Goal: Complete application form: Complete application form

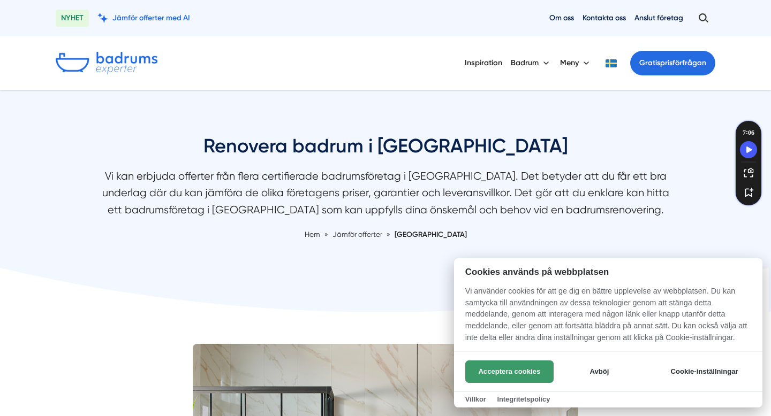
click at [485, 371] on button "Acceptera cookies" at bounding box center [509, 372] width 88 height 22
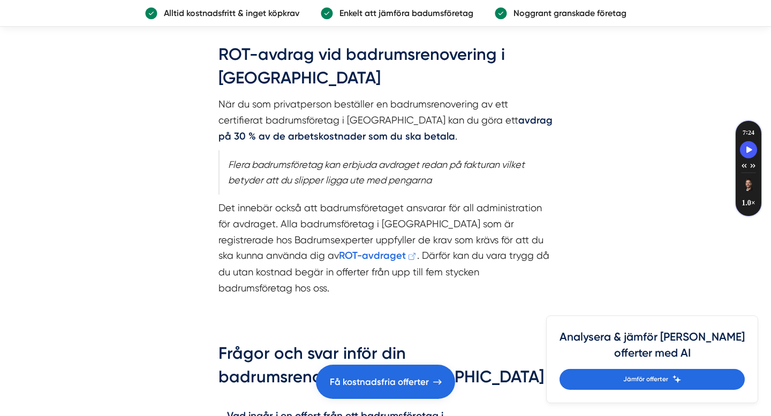
scroll to position [2056, 0]
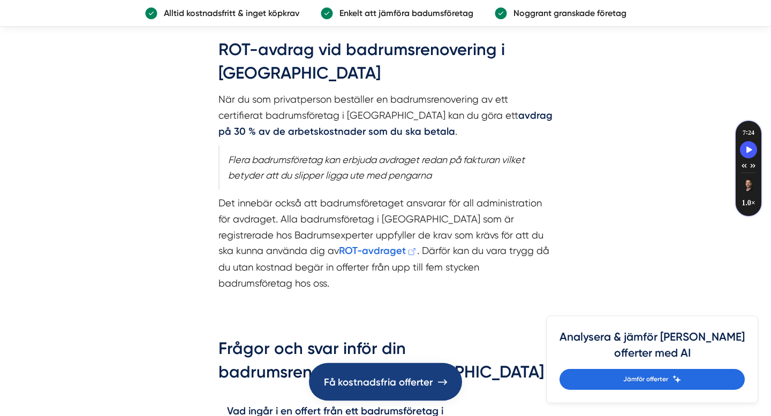
click at [378, 369] on link "Få kostnadsfria offerter" at bounding box center [385, 381] width 153 height 37
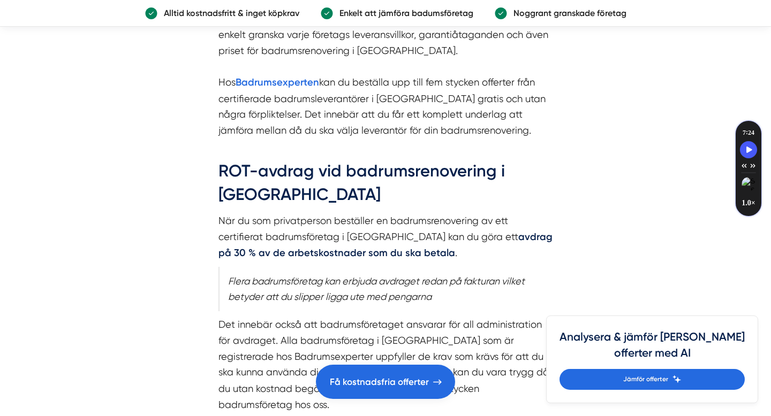
scroll to position [1936, 0]
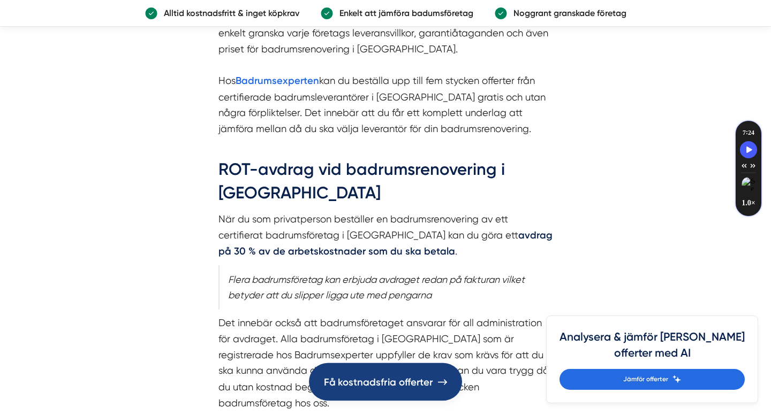
click at [372, 379] on span "Få kostnadsfria offerter" at bounding box center [378, 382] width 109 height 16
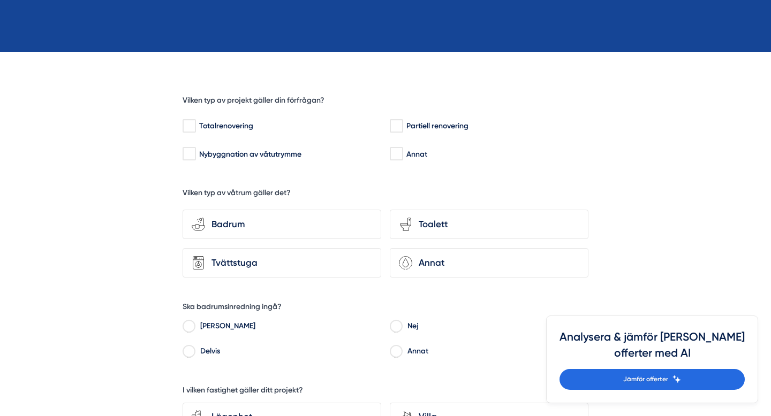
scroll to position [261, 0]
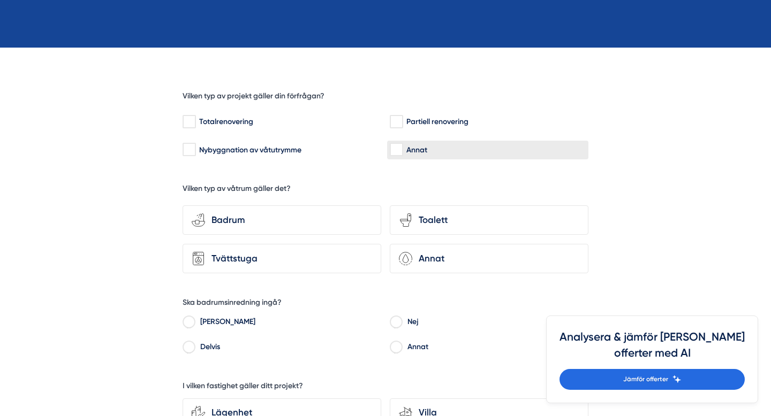
click at [398, 152] on input "Annat" at bounding box center [396, 149] width 12 height 11
checkbox input "true"
click at [294, 222] on div "Badrum" at bounding box center [288, 220] width 167 height 14
click at [0, 0] on input "bathroom-tub-towel Badrum" at bounding box center [0, 0] width 0 height 0
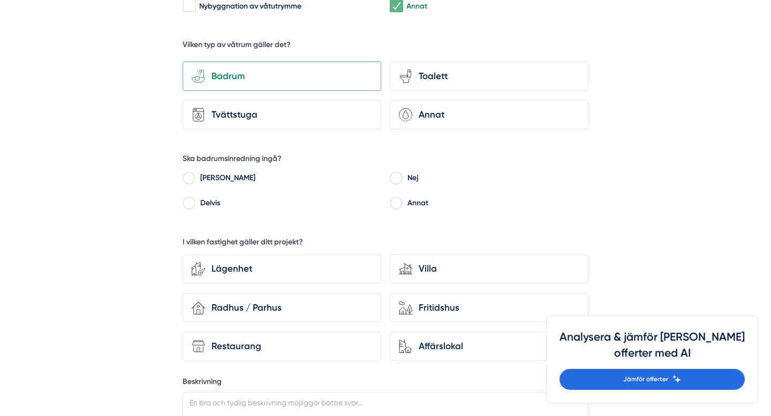
scroll to position [408, 0]
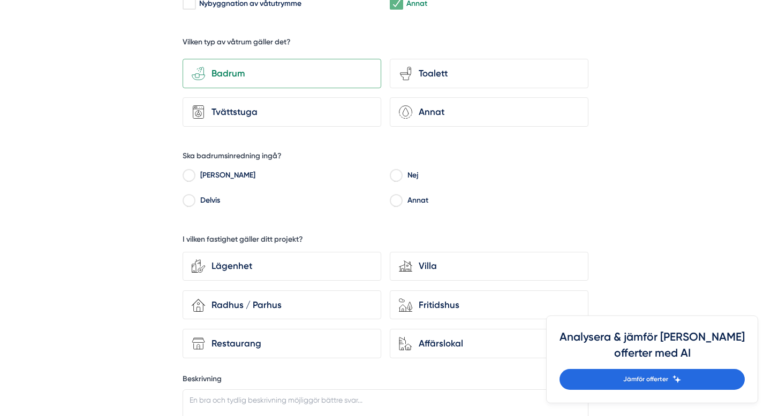
click at [391, 172] on input "Nej" at bounding box center [396, 177] width 12 height 10
radio input "true"
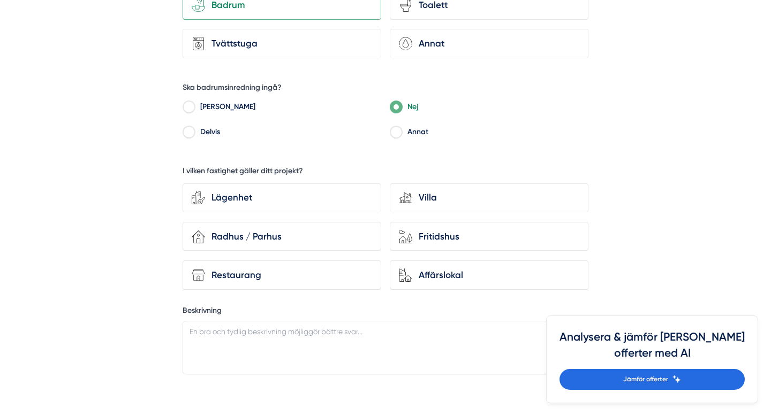
scroll to position [530, 0]
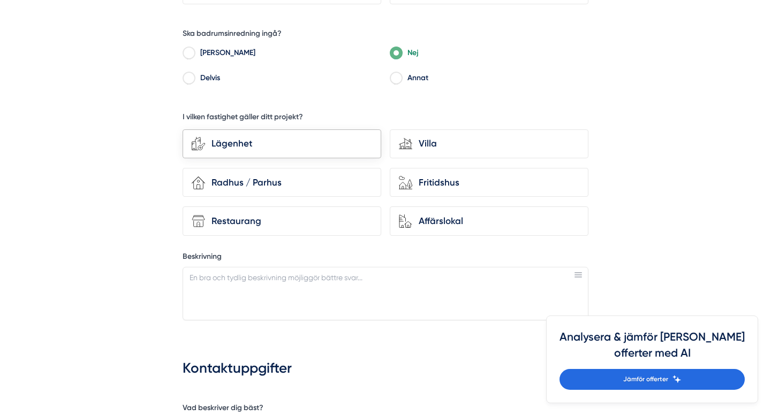
click at [305, 152] on div "Lägenhet" at bounding box center [281, 144] width 199 height 29
click at [0, 0] on input "Lägenhet" at bounding box center [0, 0] width 0 height 0
click at [309, 279] on textarea "Beskrivning" at bounding box center [385, 294] width 406 height 54
paste textarea "Jag söker hjälp med att ta bort gammal silikon och lägga ny runt duschhörnan/du…"
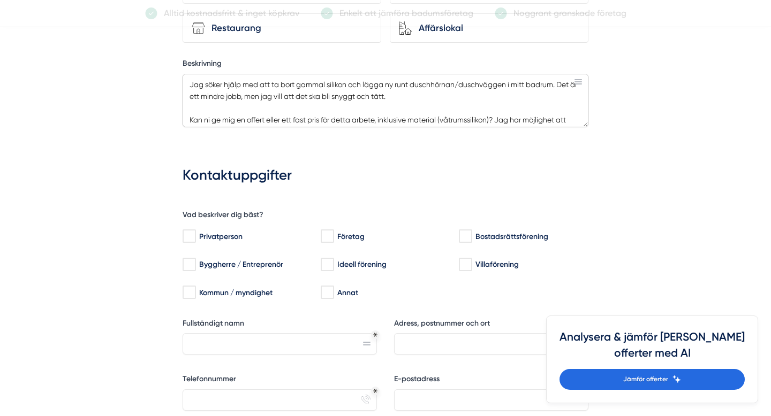
scroll to position [725, 0]
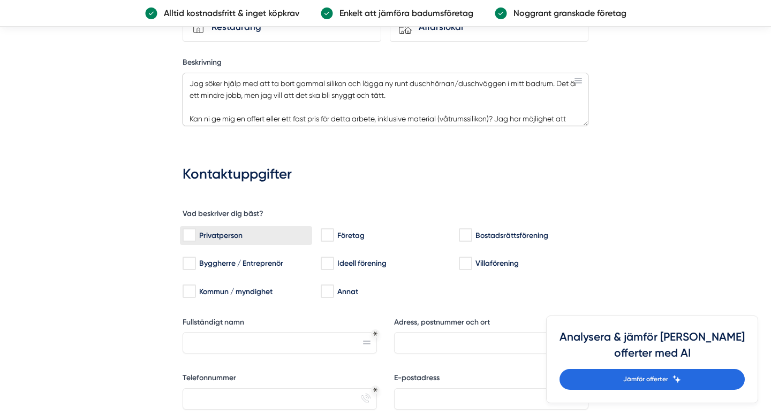
type textarea "Jag söker hjälp med att ta bort gammal silikon och lägga ny runt duschhörnan/du…"
click at [185, 234] on input "Privatperson" at bounding box center [188, 235] width 12 height 11
checkbox input "true"
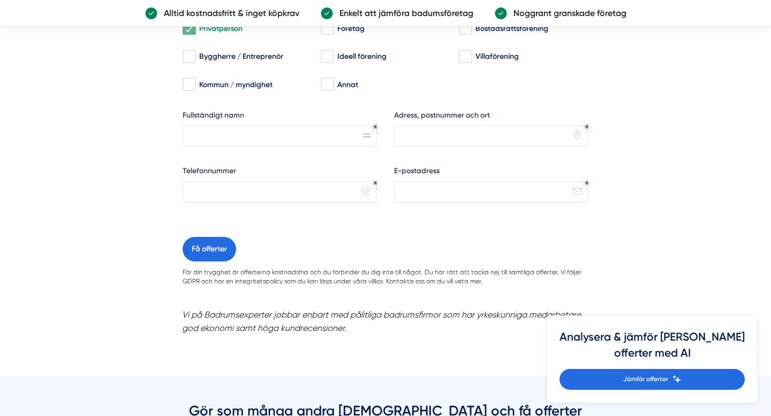
scroll to position [1014, 0]
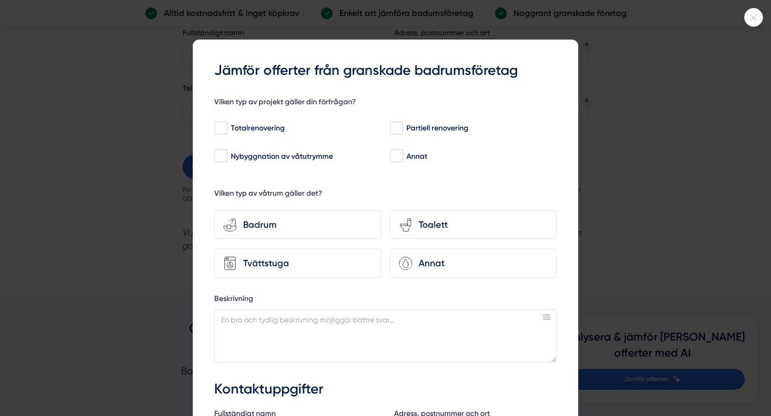
click at [762, 13] on div at bounding box center [385, 208] width 771 height 416
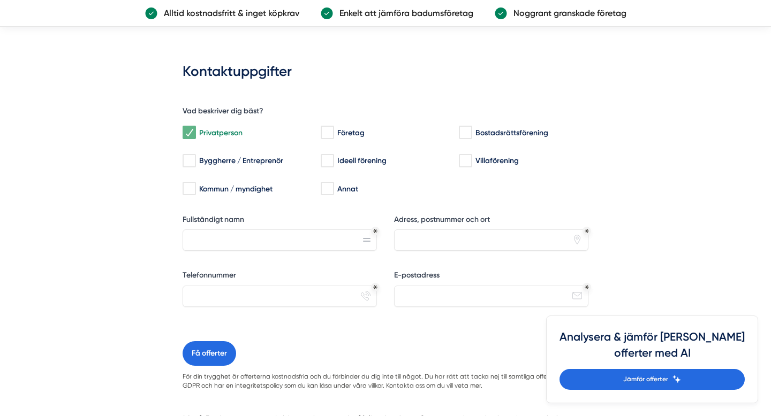
scroll to position [830, 0]
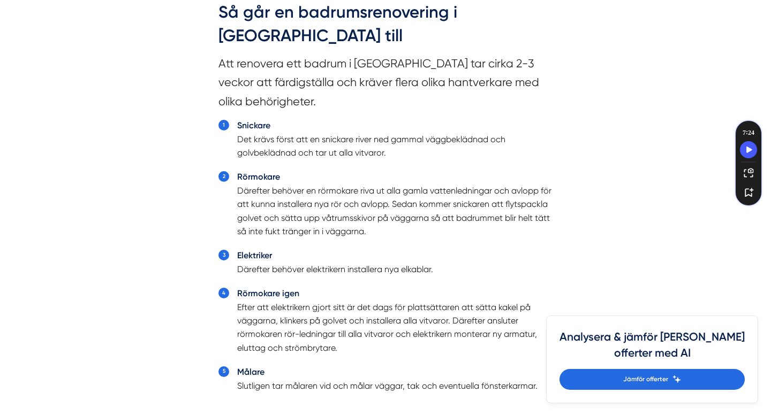
scroll to position [1085, 0]
